Goal: Task Accomplishment & Management: Use online tool/utility

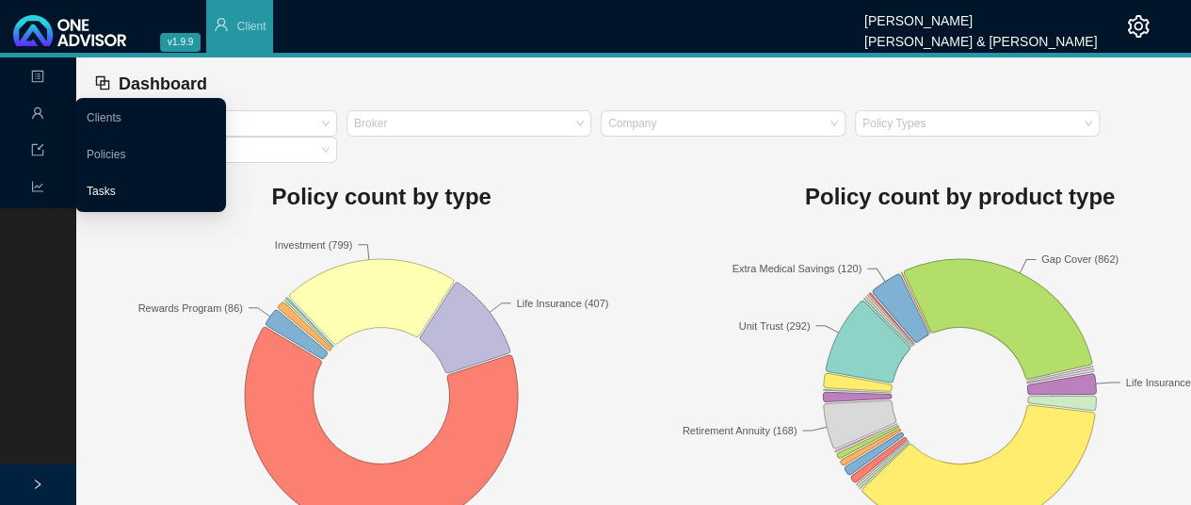
click at [116, 184] on link "Tasks" at bounding box center [101, 190] width 29 height 13
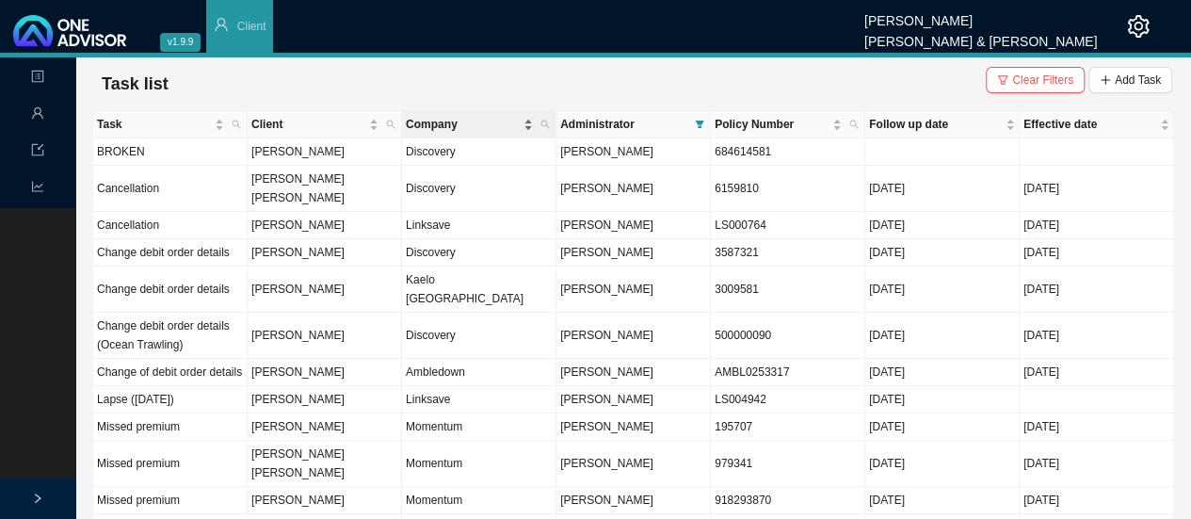
click at [424, 125] on span "Company" at bounding box center [463, 124] width 114 height 19
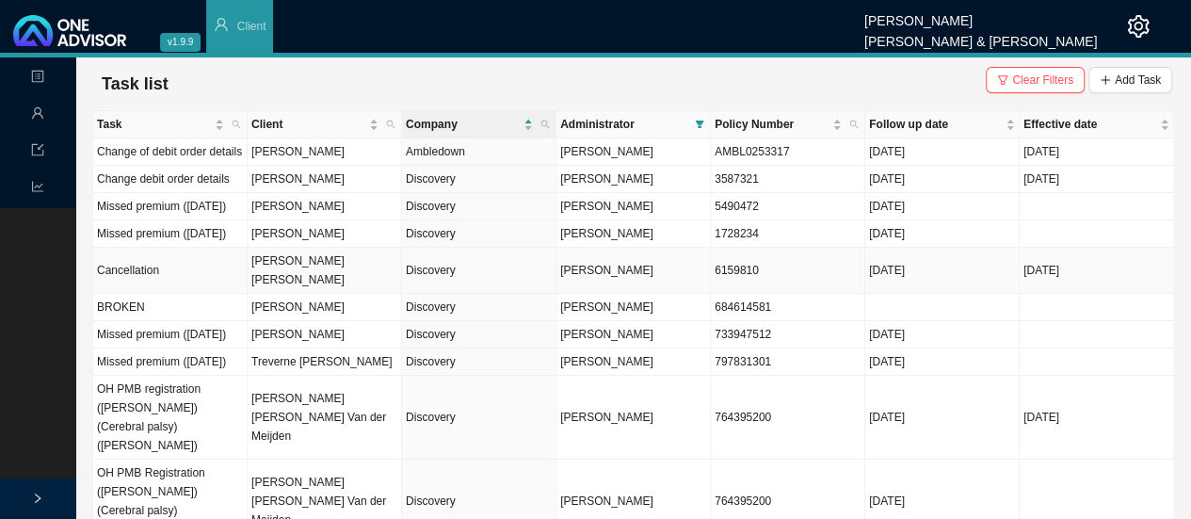
click at [375, 294] on td "[PERSON_NAME] [PERSON_NAME]" at bounding box center [325, 271] width 154 height 46
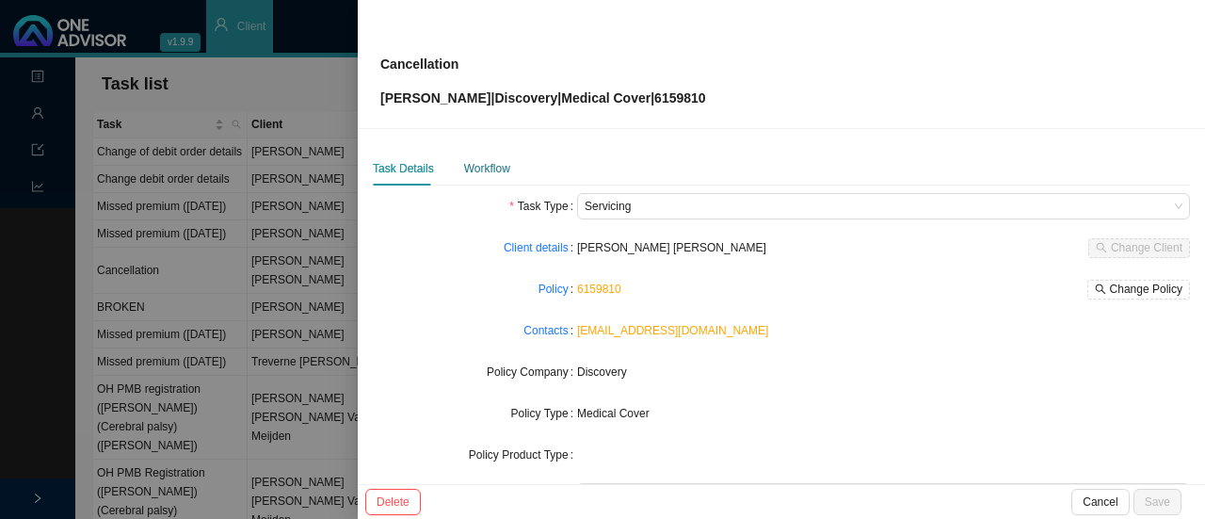
click at [473, 174] on div "Workflow" at bounding box center [487, 168] width 46 height 19
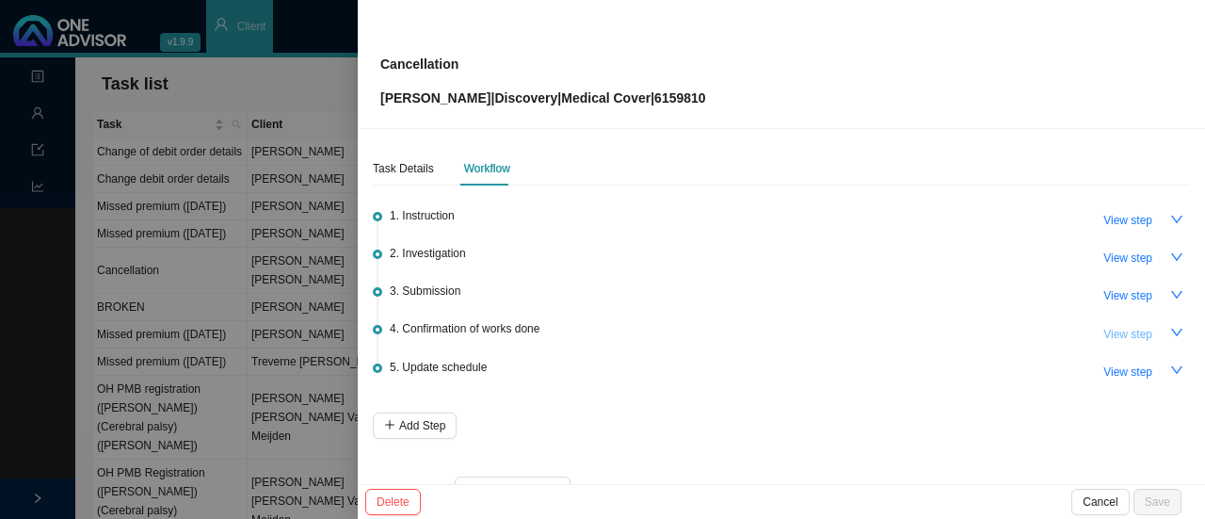
click at [1123, 336] on span "View step" at bounding box center [1127, 334] width 49 height 19
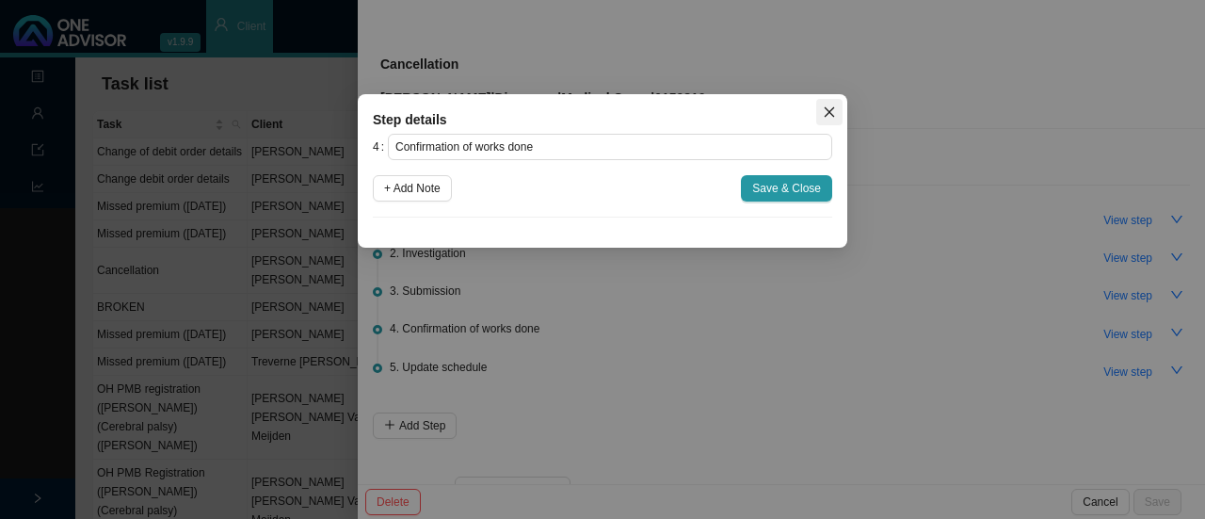
click at [828, 115] on icon "close" at bounding box center [829, 111] width 13 height 13
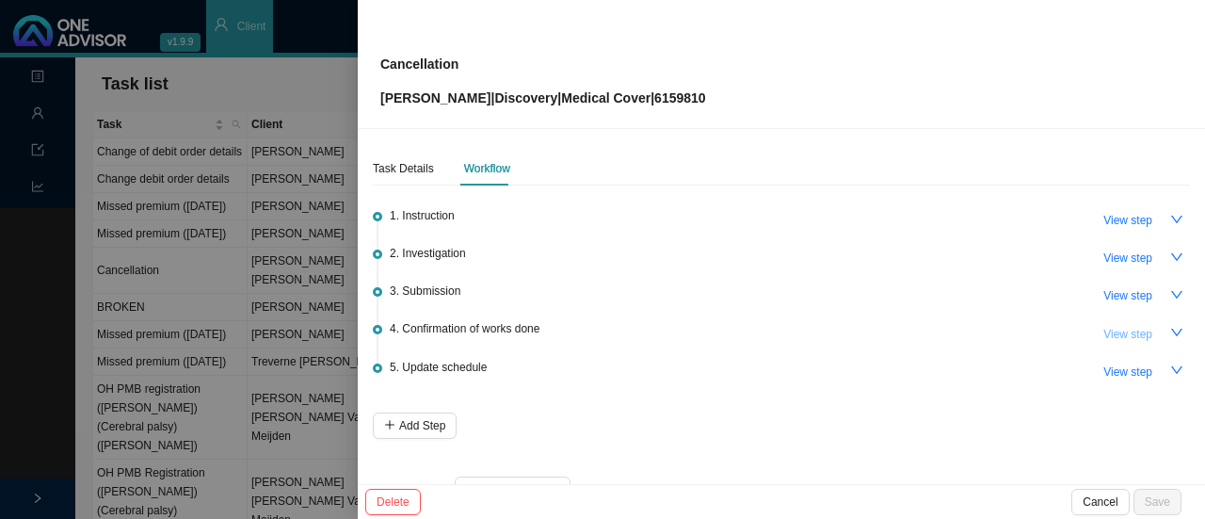
click at [1131, 333] on span "View step" at bounding box center [1127, 334] width 49 height 19
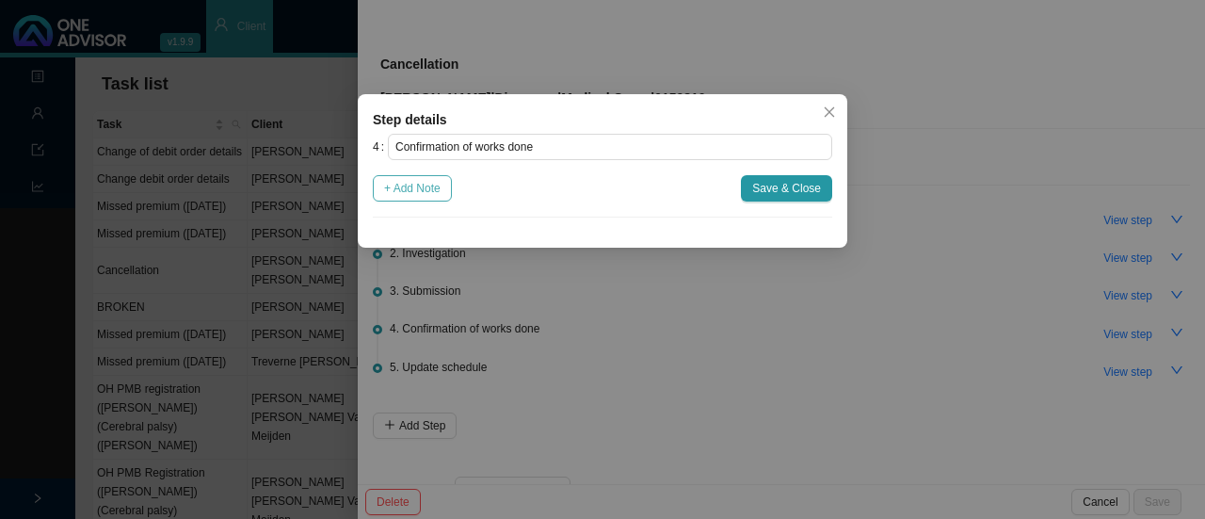
click at [430, 193] on span "+ Add Note" at bounding box center [412, 188] width 56 height 19
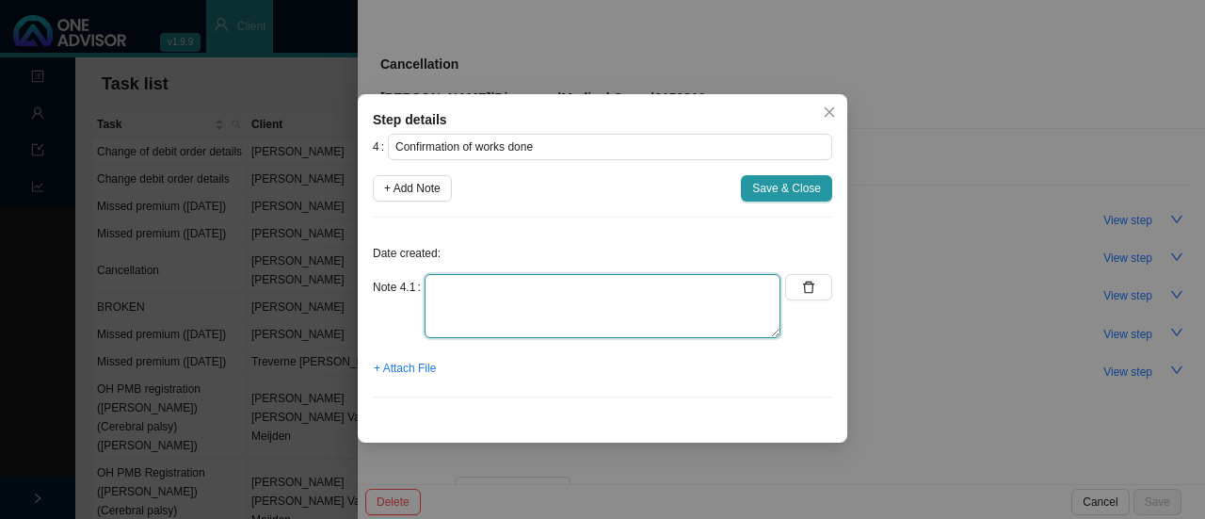
click at [448, 305] on textarea at bounding box center [603, 306] width 356 height 64
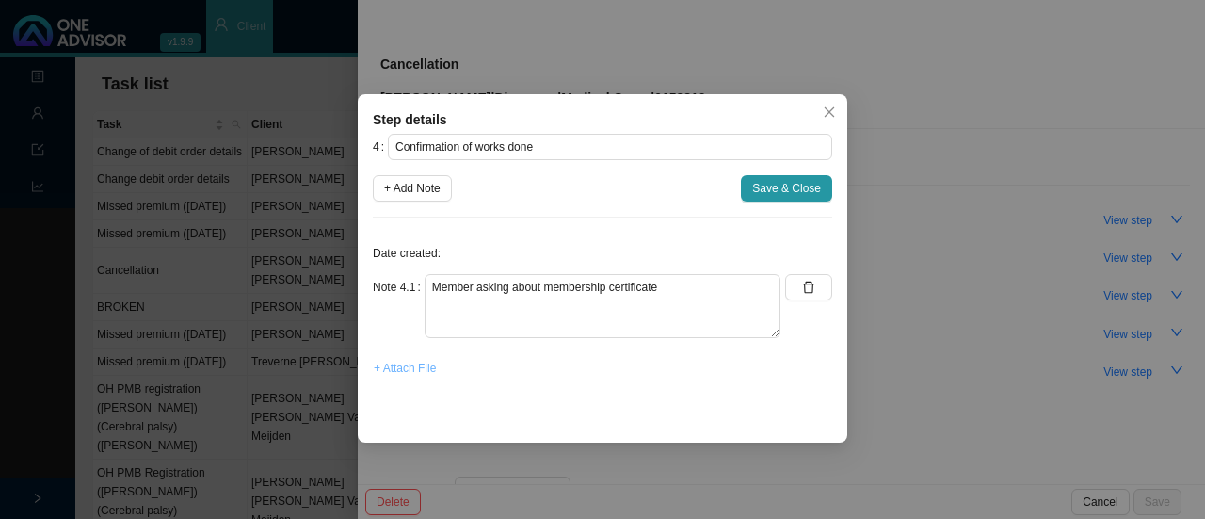
click at [411, 374] on span "+ Attach File" at bounding box center [405, 368] width 62 height 19
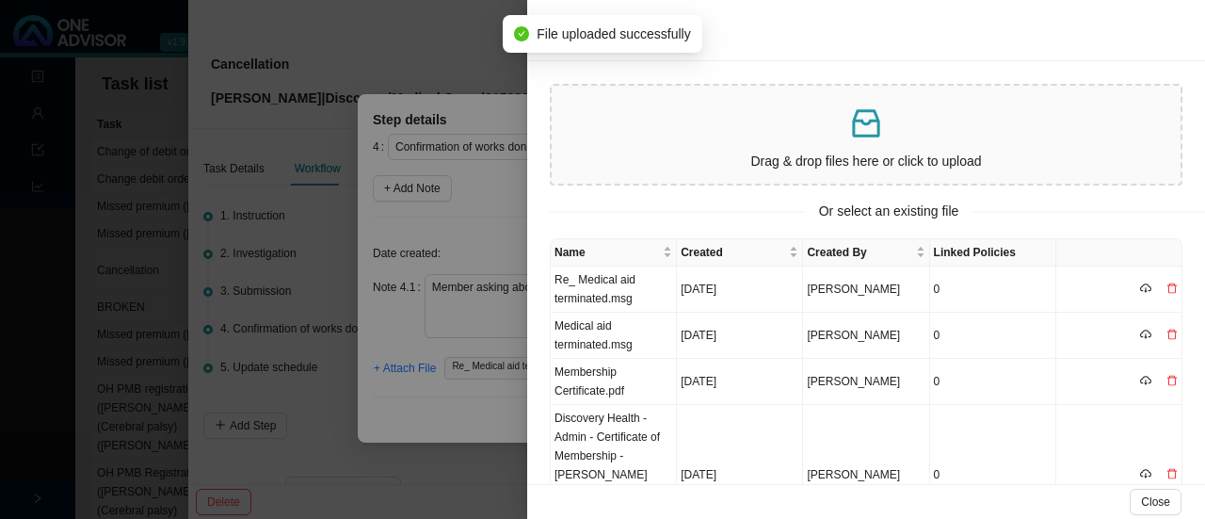
click at [463, 406] on div at bounding box center [602, 259] width 1205 height 519
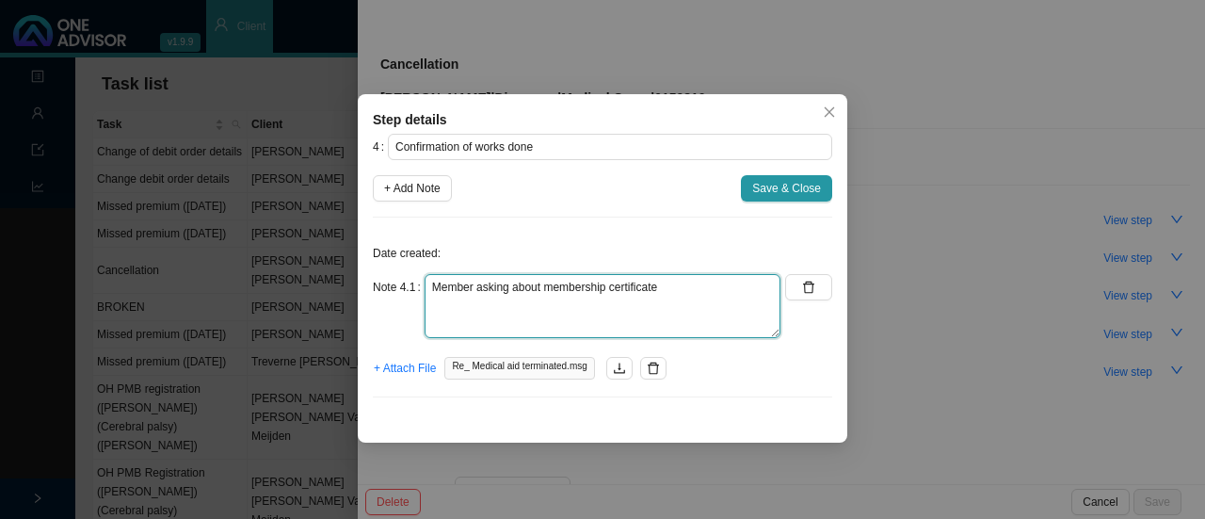
click at [679, 284] on textarea "Member asking about membership certificate" at bounding box center [603, 306] width 356 height 64
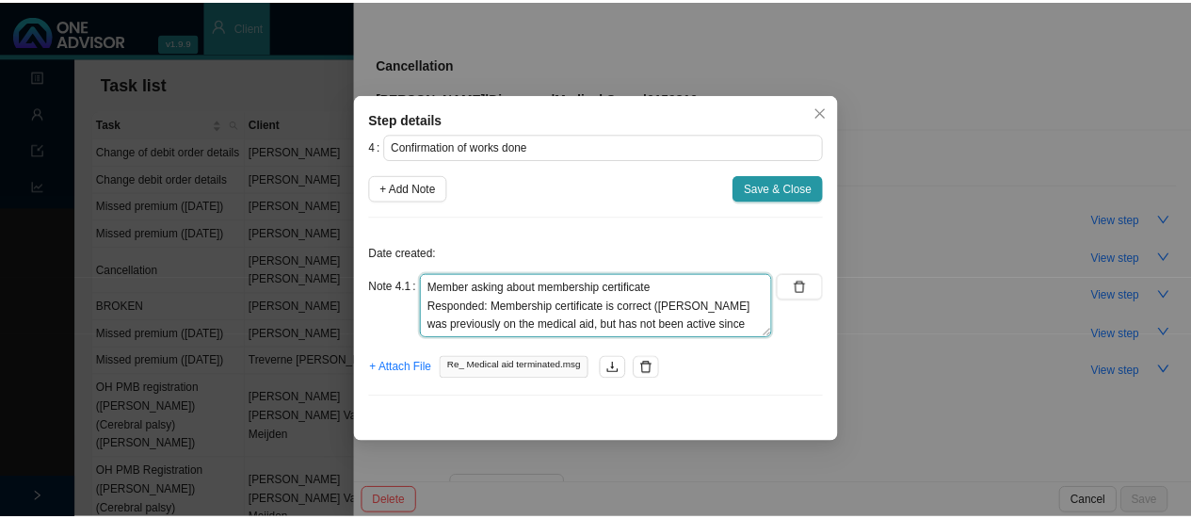
scroll to position [14, 0]
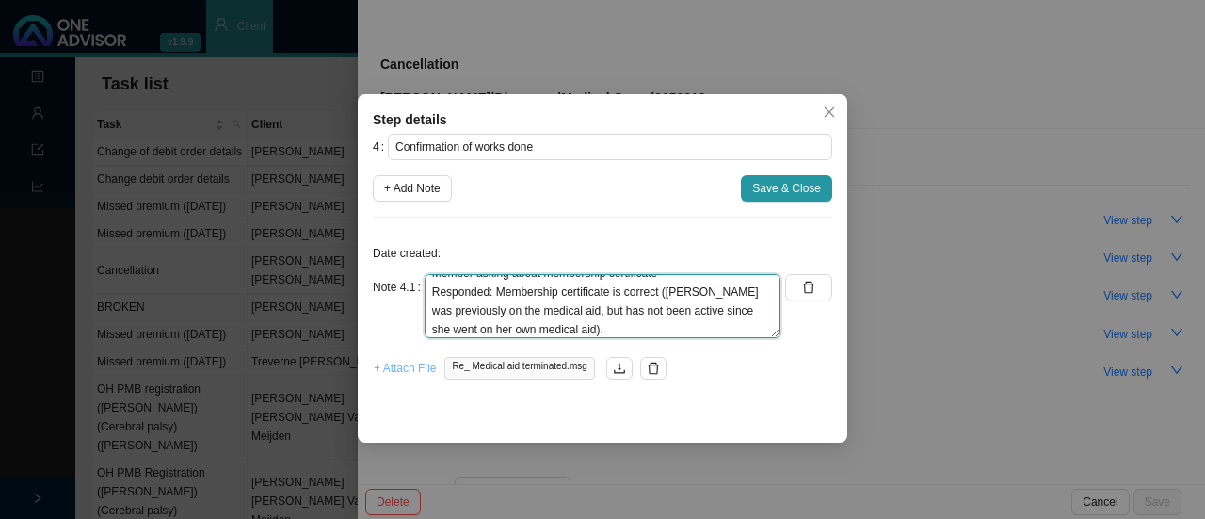
type textarea "Member asking about membership certificate Responded: Membership certificate is…"
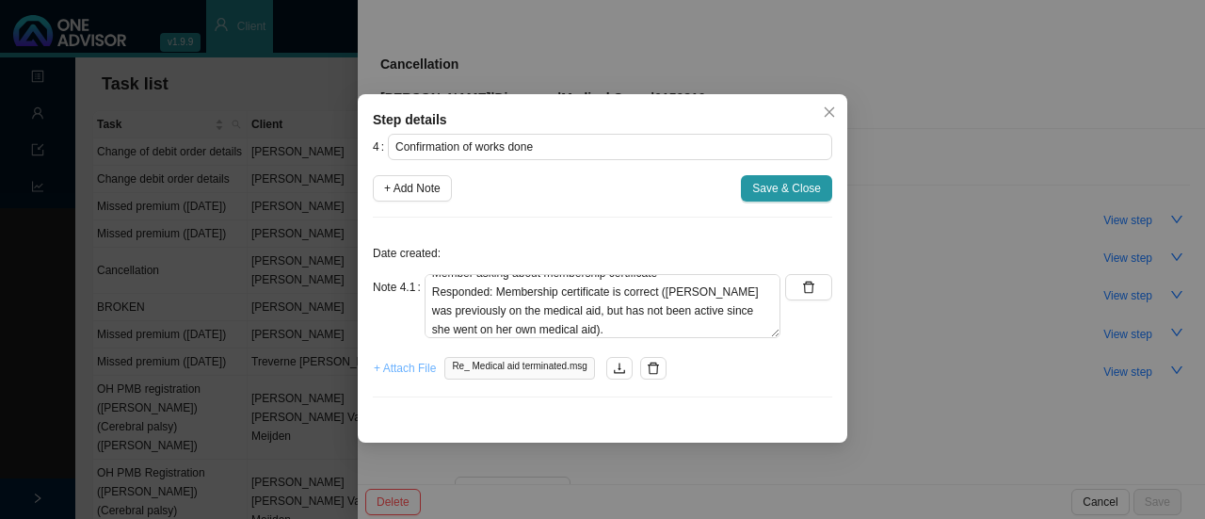
click at [392, 364] on span "+ Attach File" at bounding box center [405, 368] width 62 height 19
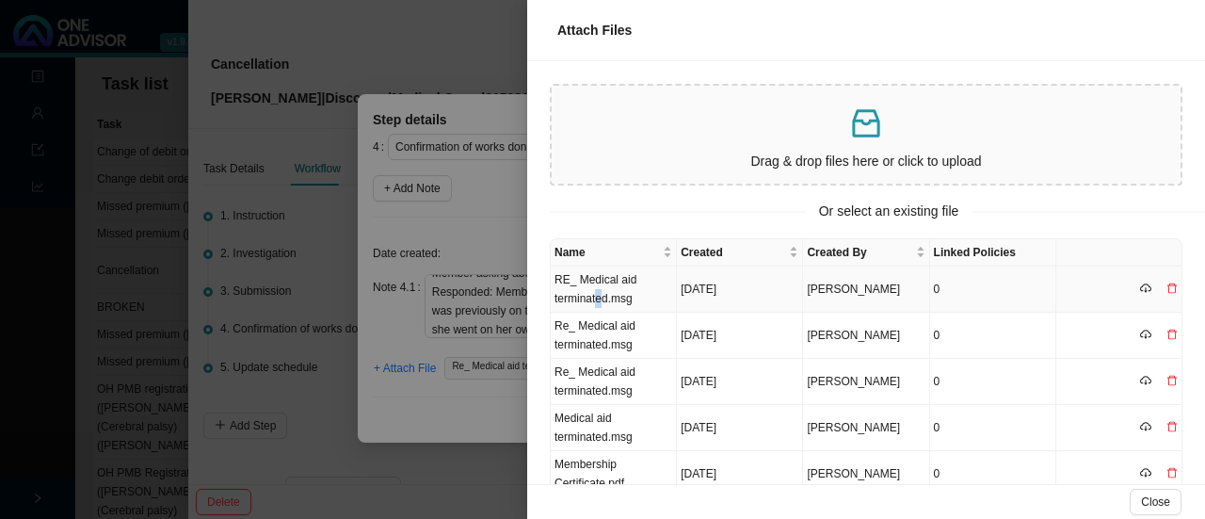
click at [598, 297] on td "RE_ Medical aid terminated.msg" at bounding box center [614, 289] width 126 height 46
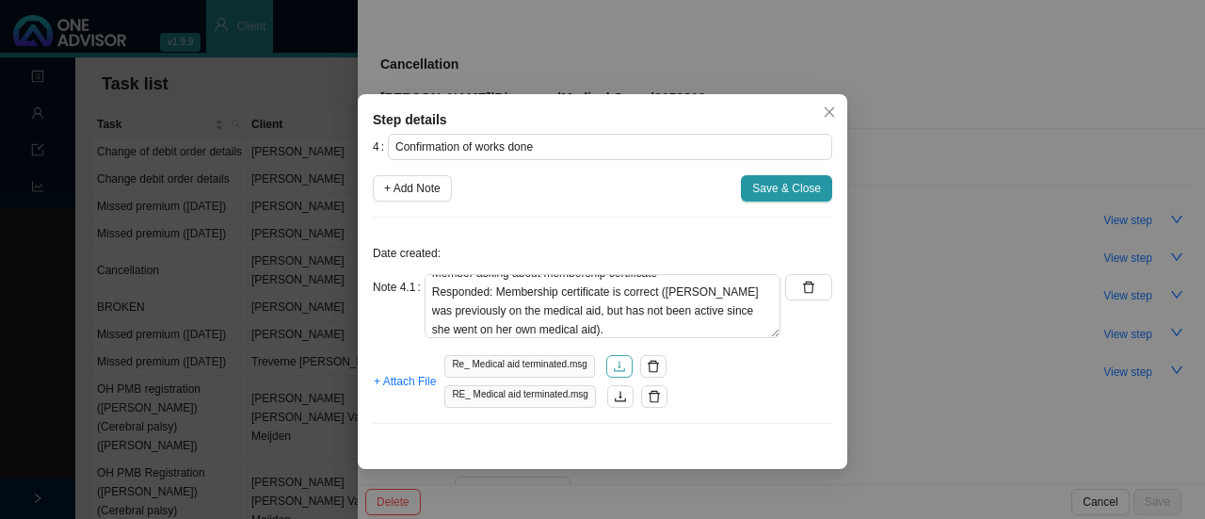
click at [613, 364] on icon "download" at bounding box center [619, 366] width 13 height 13
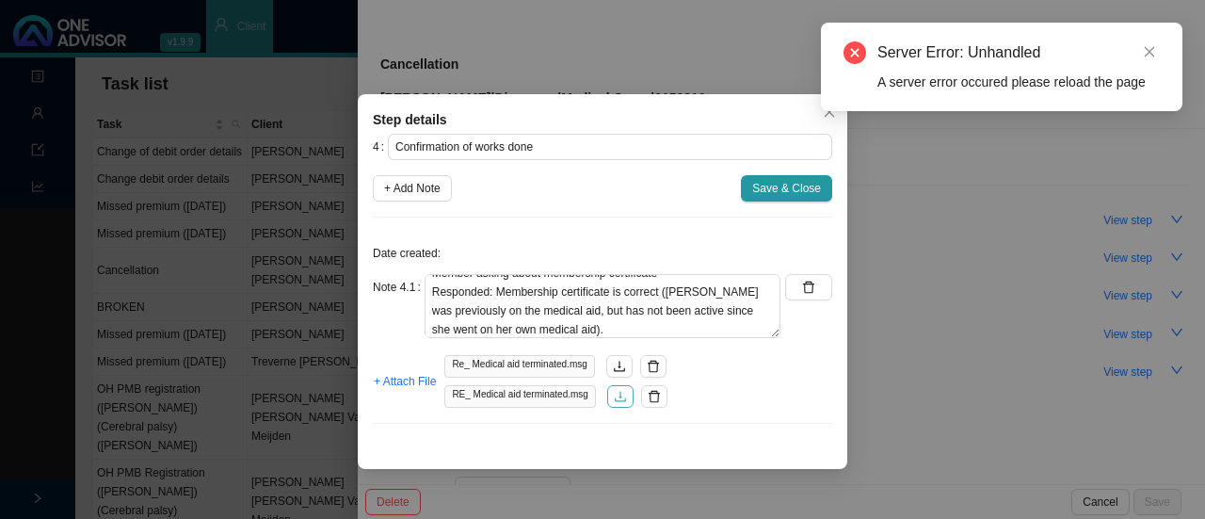
click at [618, 398] on icon "download" at bounding box center [620, 396] width 13 height 13
click at [774, 192] on span "Save & Close" at bounding box center [786, 188] width 69 height 19
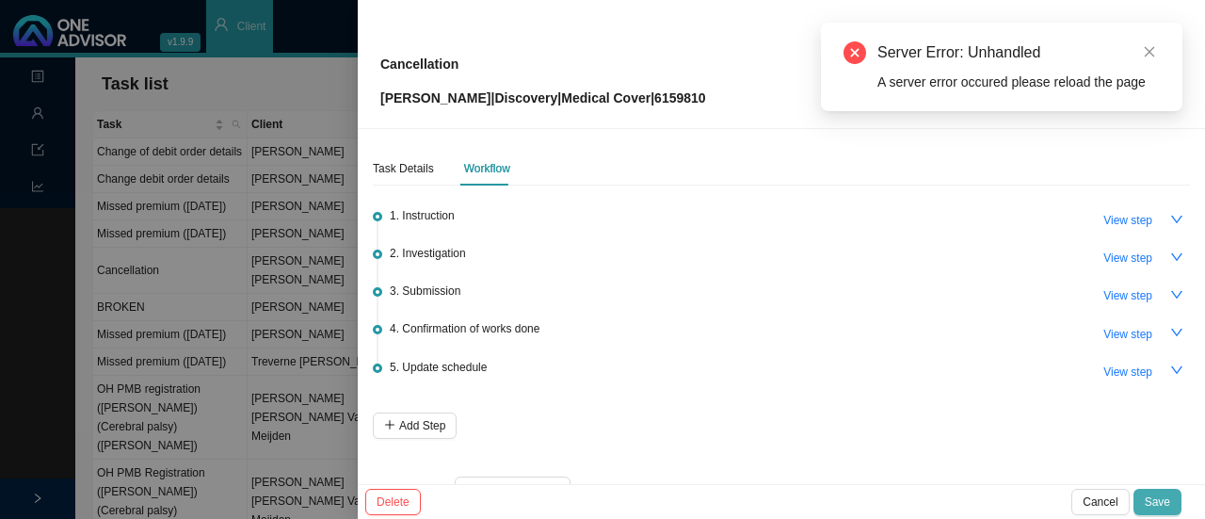
click at [1159, 500] on span "Save" at bounding box center [1157, 501] width 25 height 19
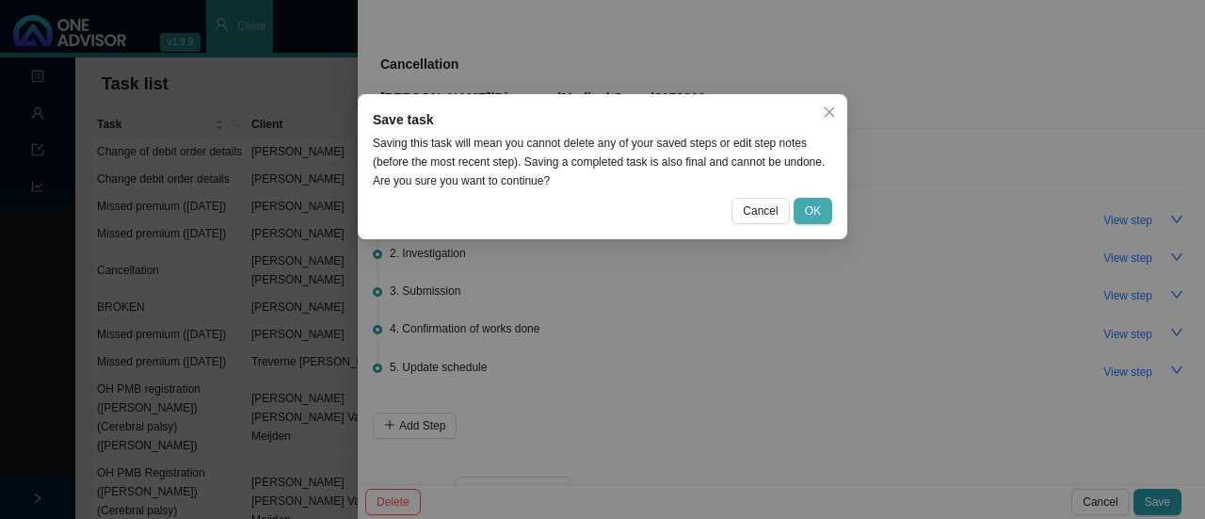
click at [804, 219] on button "OK" at bounding box center [813, 211] width 39 height 26
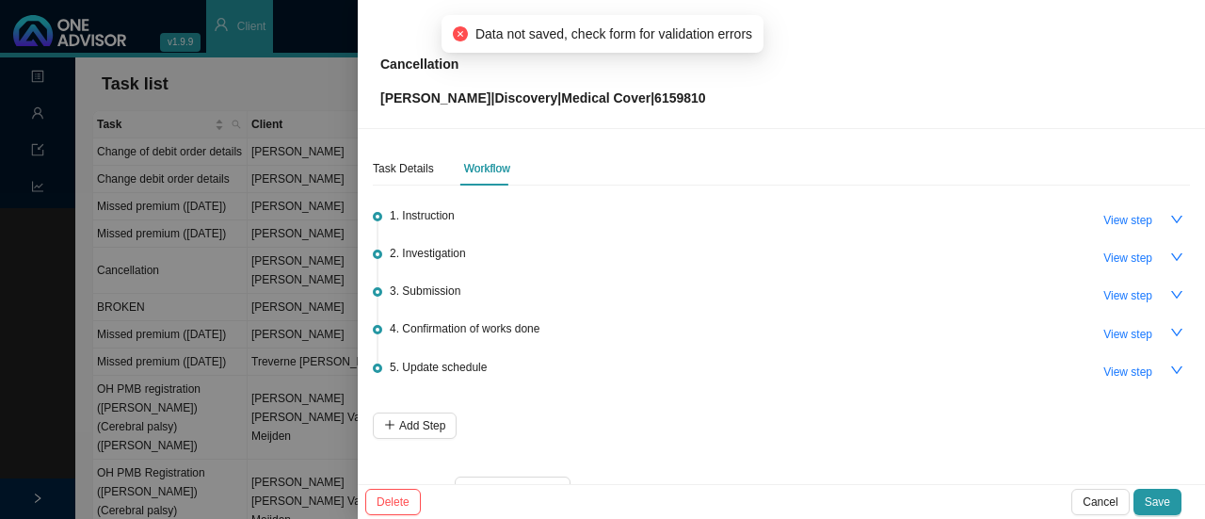
click at [228, 90] on div at bounding box center [602, 259] width 1205 height 519
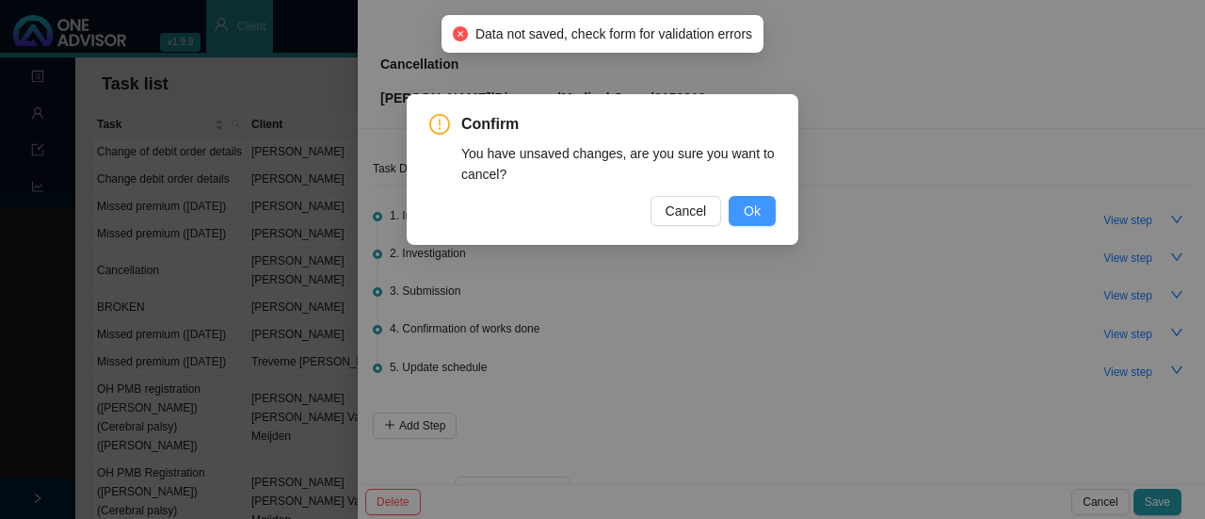
click at [762, 206] on button "Ok" at bounding box center [752, 211] width 47 height 30
